Goal: Task Accomplishment & Management: Complete application form

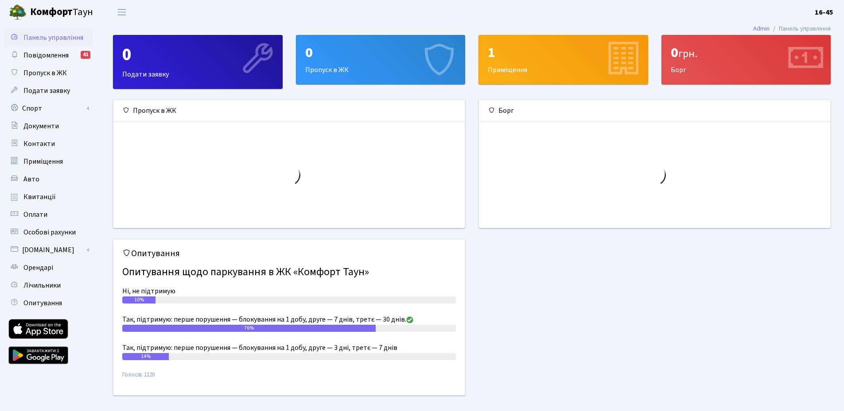
click at [346, 67] on div "0 Пропуск в ЖК" at bounding box center [380, 59] width 169 height 49
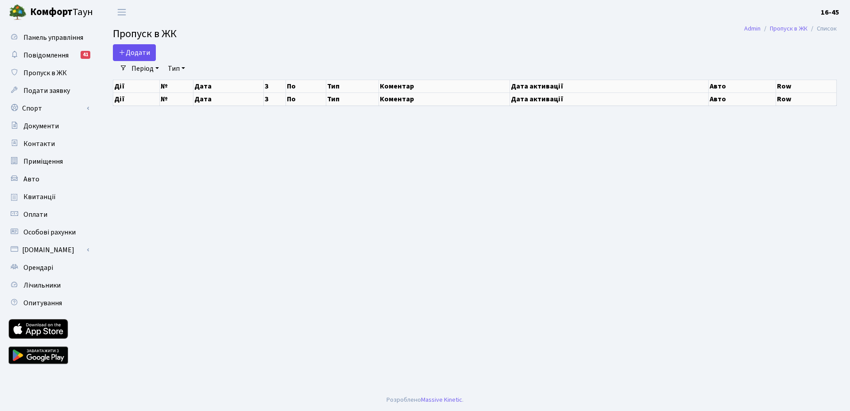
select select "25"
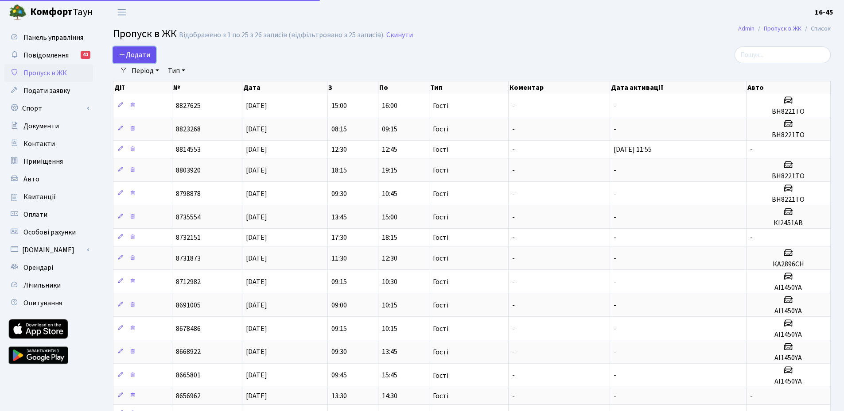
click at [122, 54] on icon at bounding box center [122, 54] width 7 height 7
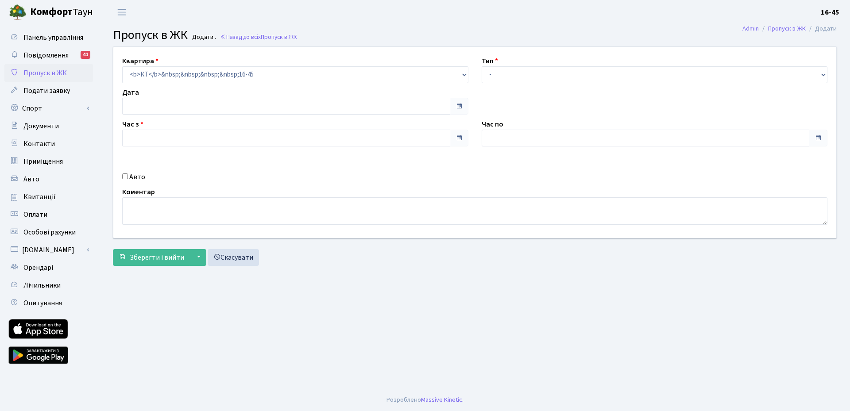
type input "[DATE]"
type input "14:45"
type input "16:00"
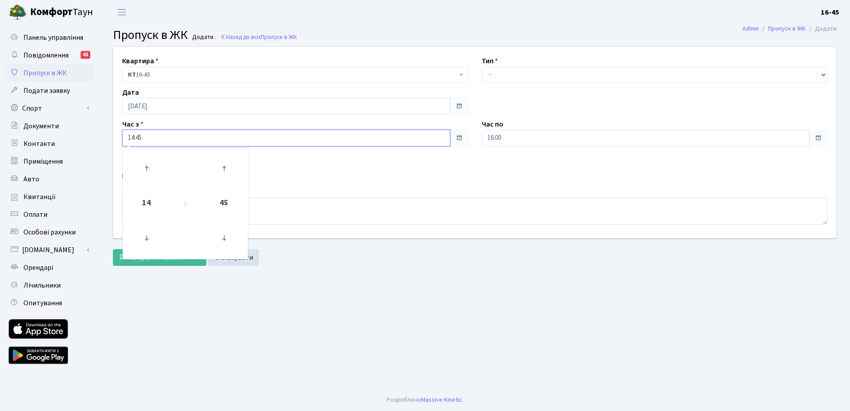
click at [180, 143] on input "14:45" at bounding box center [286, 138] width 328 height 17
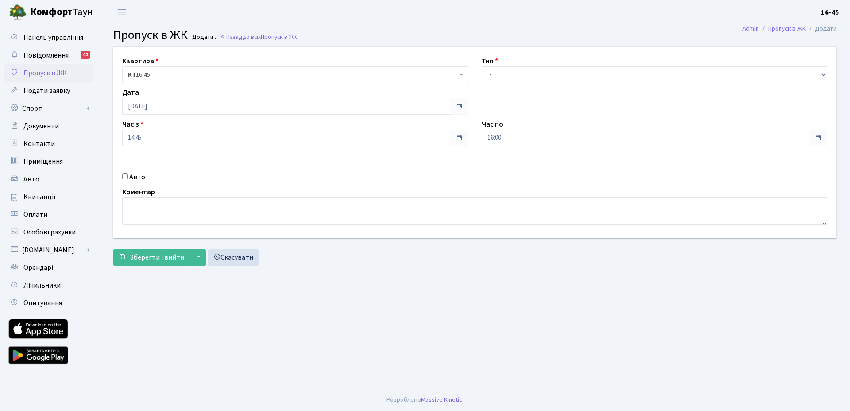
click at [278, 180] on div "Авто" at bounding box center [296, 177] width 360 height 11
click at [747, 85] on div "Квартира <b>КТ</b>&nbsp;&nbsp;&nbsp;&nbsp;16-45 КТ 16-45 Тип - Доставка Таксі Г…" at bounding box center [475, 142] width 736 height 191
click at [738, 83] on select "- Доставка Таксі Гості Сервіс" at bounding box center [655, 74] width 346 height 17
select select "3"
click at [482, 66] on select "- Доставка Таксі Гості Сервіс" at bounding box center [655, 74] width 346 height 17
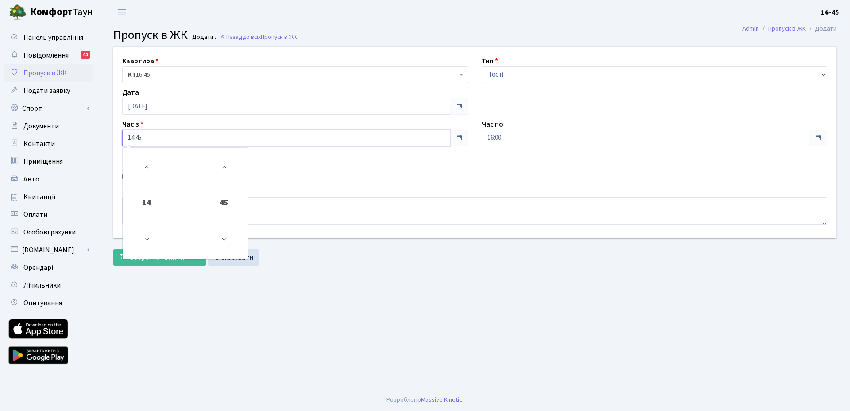
click at [158, 136] on input "14:45" at bounding box center [286, 138] width 328 height 17
click at [144, 166] on icon at bounding box center [147, 169] width 24 height 24
click at [226, 245] on icon at bounding box center [224, 238] width 24 height 24
click at [224, 168] on icon at bounding box center [224, 169] width 24 height 24
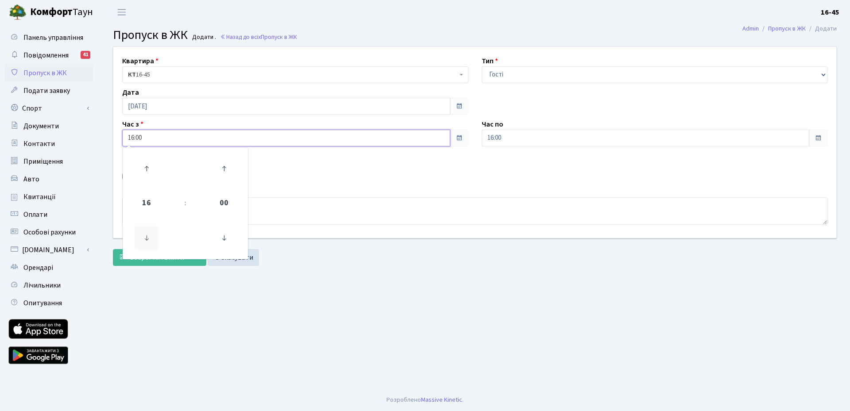
click at [149, 233] on icon at bounding box center [147, 238] width 24 height 24
type input "15:00"
click at [343, 194] on div "Коментар" at bounding box center [475, 206] width 719 height 38
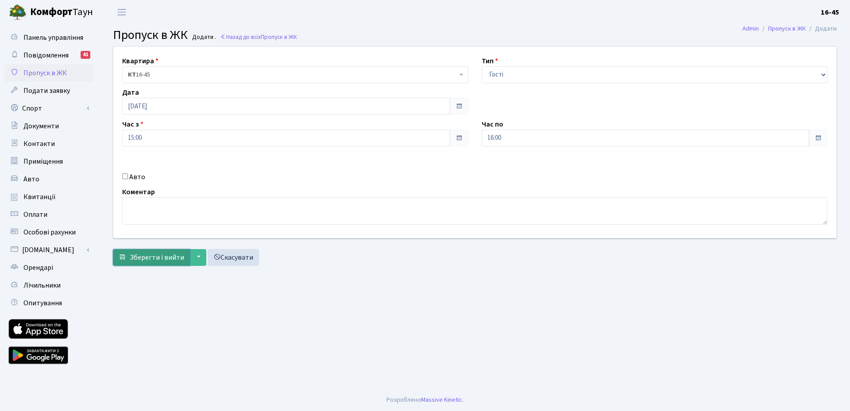
click at [152, 259] on span "Зберегти і вийти" at bounding box center [157, 258] width 54 height 10
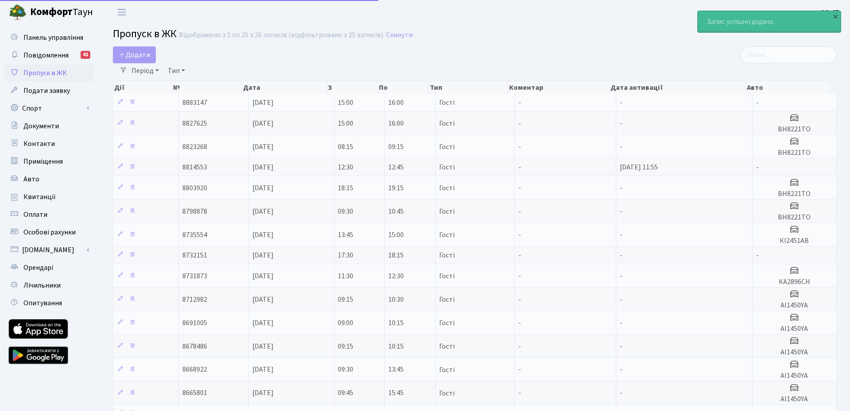
select select "25"
